Goal: Check status: Check status

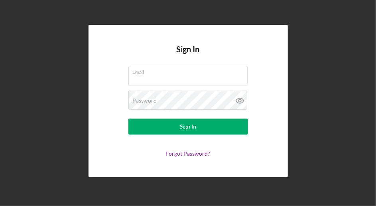
type input "[EMAIL_ADDRESS][PERSON_NAME][DOMAIN_NAME]"
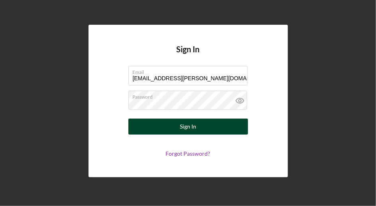
drag, startPoint x: 169, startPoint y: 125, endPoint x: 170, endPoint y: 120, distance: 4.9
click at [170, 121] on button "Sign In" at bounding box center [188, 126] width 120 height 16
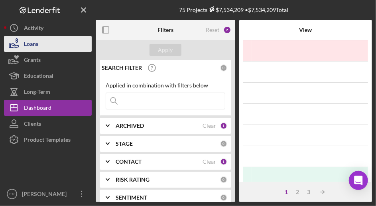
click at [39, 45] on button "Loans" at bounding box center [48, 44] width 88 height 16
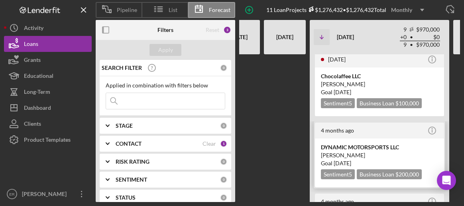
scroll to position [40, 0]
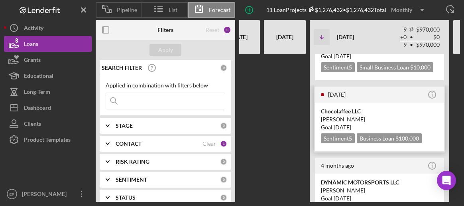
click at [364, 106] on div "Chocolaffee LLC [PERSON_NAME] Goal [DATE] Sentiment 5 Business Loan $100,000 $1…" at bounding box center [379, 126] width 129 height 49
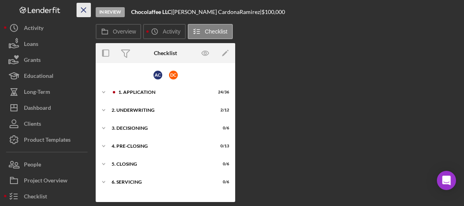
click at [78, 12] on icon "Icon/Menu Close" at bounding box center [84, 10] width 18 height 18
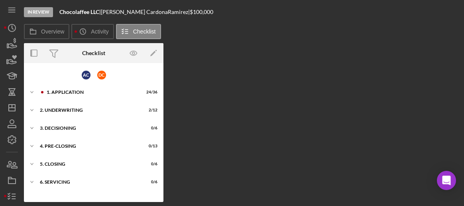
drag, startPoint x: 184, startPoint y: 50, endPoint x: 179, endPoint y: 48, distance: 5.0
click at [184, 50] on div "Overview Internal Workflow Stage In Review Icon/Dropdown Arrow Archive (can una…" at bounding box center [242, 122] width 436 height 159
click at [11, 16] on icon "Icon/Menu" at bounding box center [12, 10] width 18 height 18
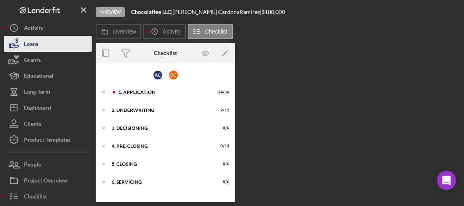
click at [31, 46] on div "Loans" at bounding box center [31, 45] width 14 height 18
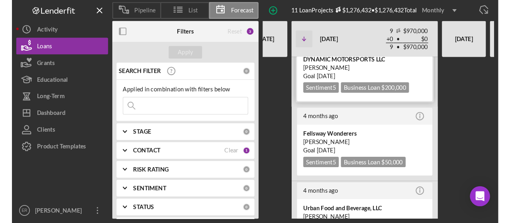
scroll to position [199, 0]
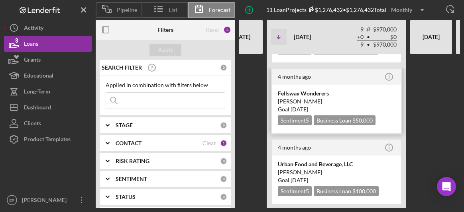
click at [351, 82] on div "[DATE] Icon/Info" at bounding box center [336, 77] width 129 height 16
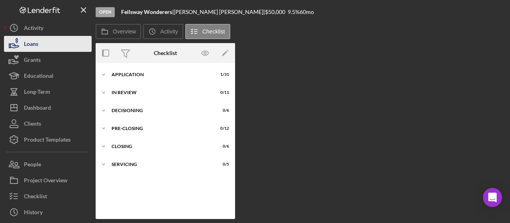
click at [55, 41] on button "Loans" at bounding box center [48, 44] width 88 height 16
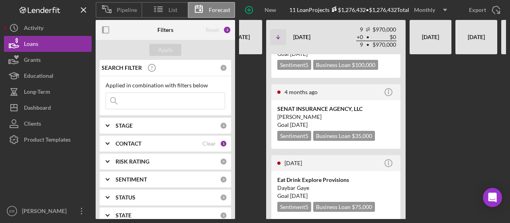
scroll to position [318, 0]
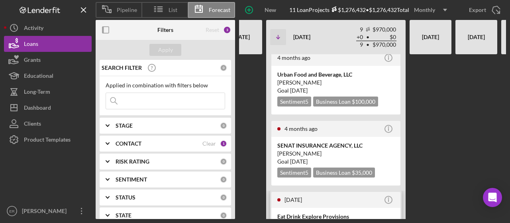
click at [324, 205] on div "Daybar Gaye" at bounding box center [335, 224] width 117 height 8
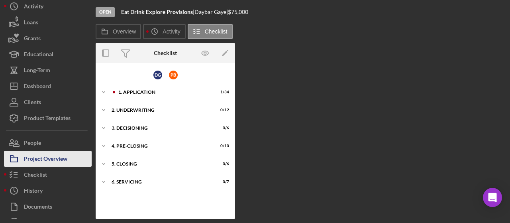
scroll to position [9, 0]
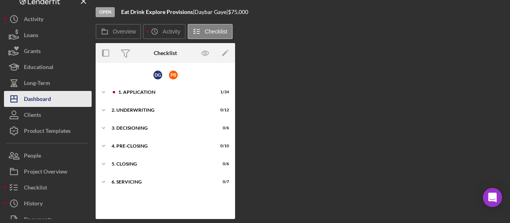
click at [44, 97] on div "Dashboard" at bounding box center [37, 100] width 27 height 18
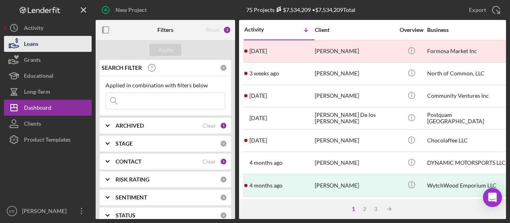
click at [28, 44] on div "Loans" at bounding box center [31, 45] width 14 height 18
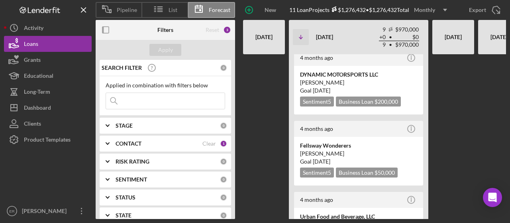
scroll to position [239, 0]
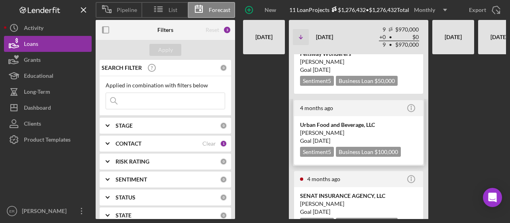
click at [313, 132] on div "[PERSON_NAME]" at bounding box center [358, 133] width 117 height 8
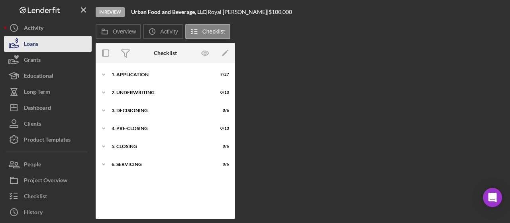
click at [39, 47] on button "Loans" at bounding box center [48, 44] width 88 height 16
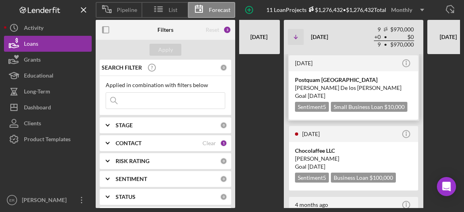
click at [325, 93] on time "[DATE]" at bounding box center [317, 95] width 18 height 7
